Goal: Task Accomplishment & Management: Use online tool/utility

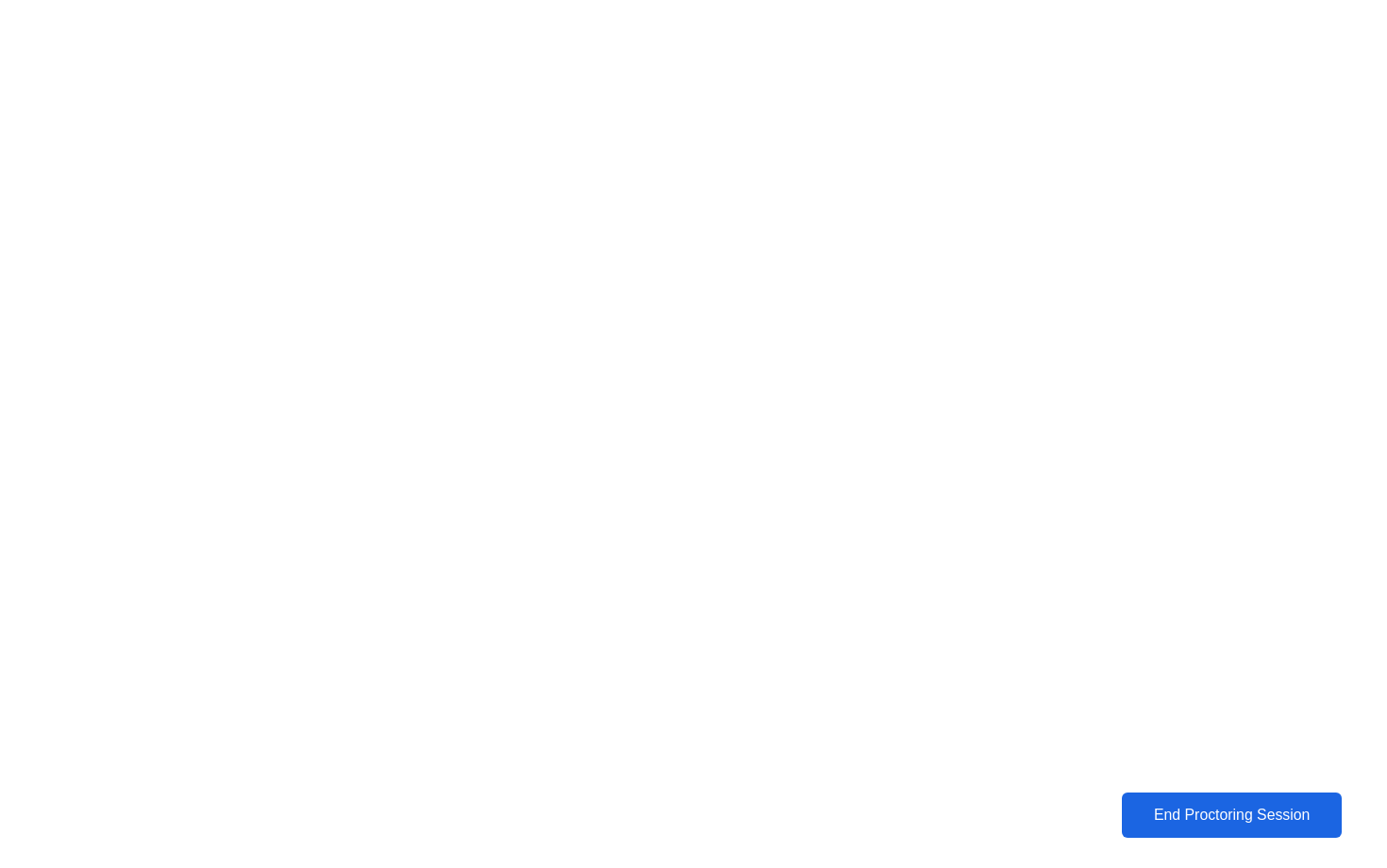
click at [1208, 811] on div "End Proctoring Session" at bounding box center [1232, 814] width 229 height 19
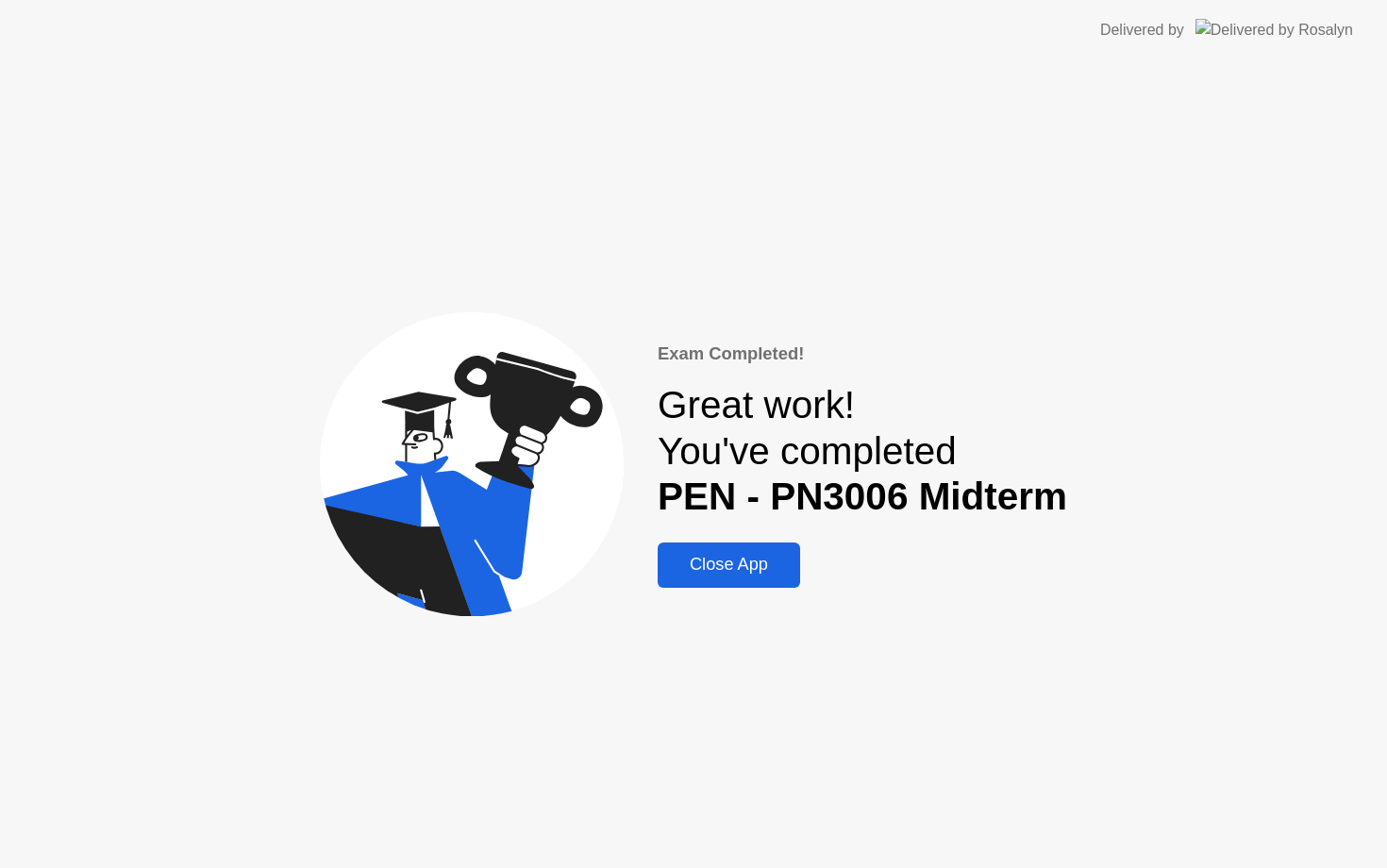
click at [726, 563] on div "Close App" at bounding box center [729, 565] width 131 height 20
